Goal: Task Accomplishment & Management: Use online tool/utility

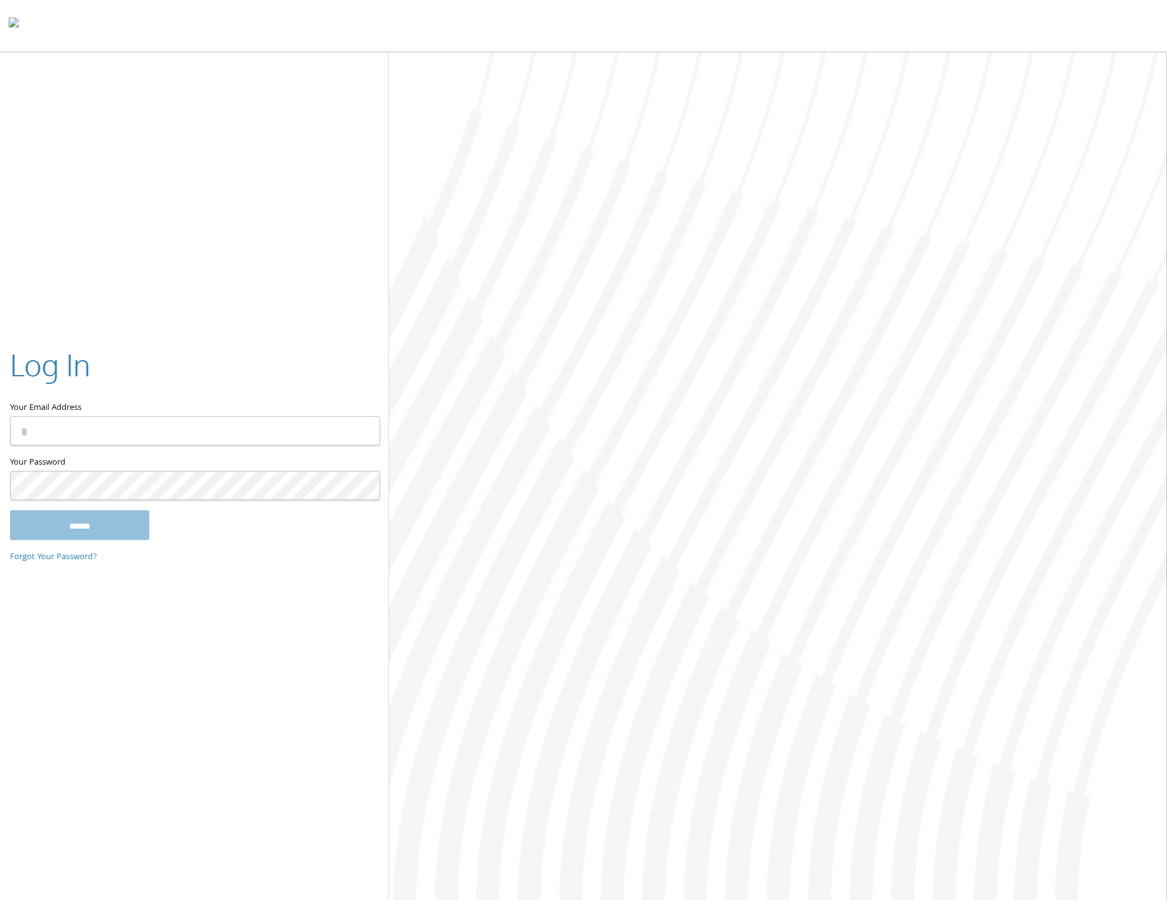
click at [109, 425] on input "Your Email Address" at bounding box center [195, 430] width 370 height 29
type input "**********"
click at [82, 532] on input "******" at bounding box center [79, 525] width 139 height 30
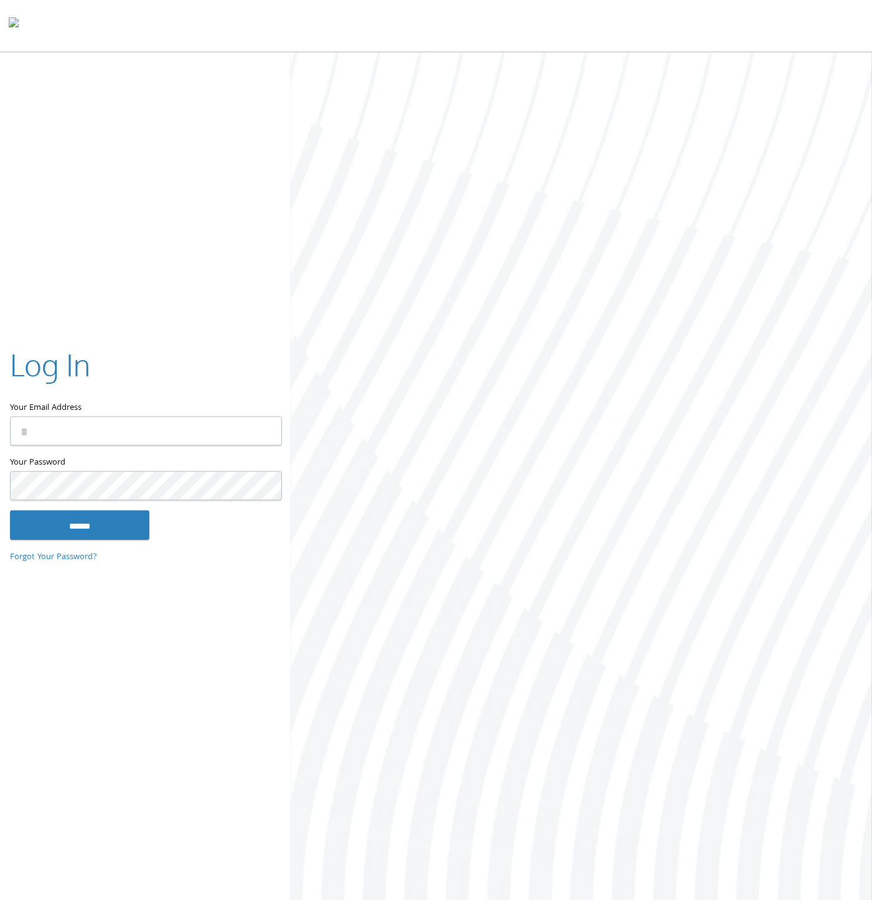
click at [322, 315] on div at bounding box center [581, 477] width 581 height 851
